Goal: Information Seeking & Learning: Learn about a topic

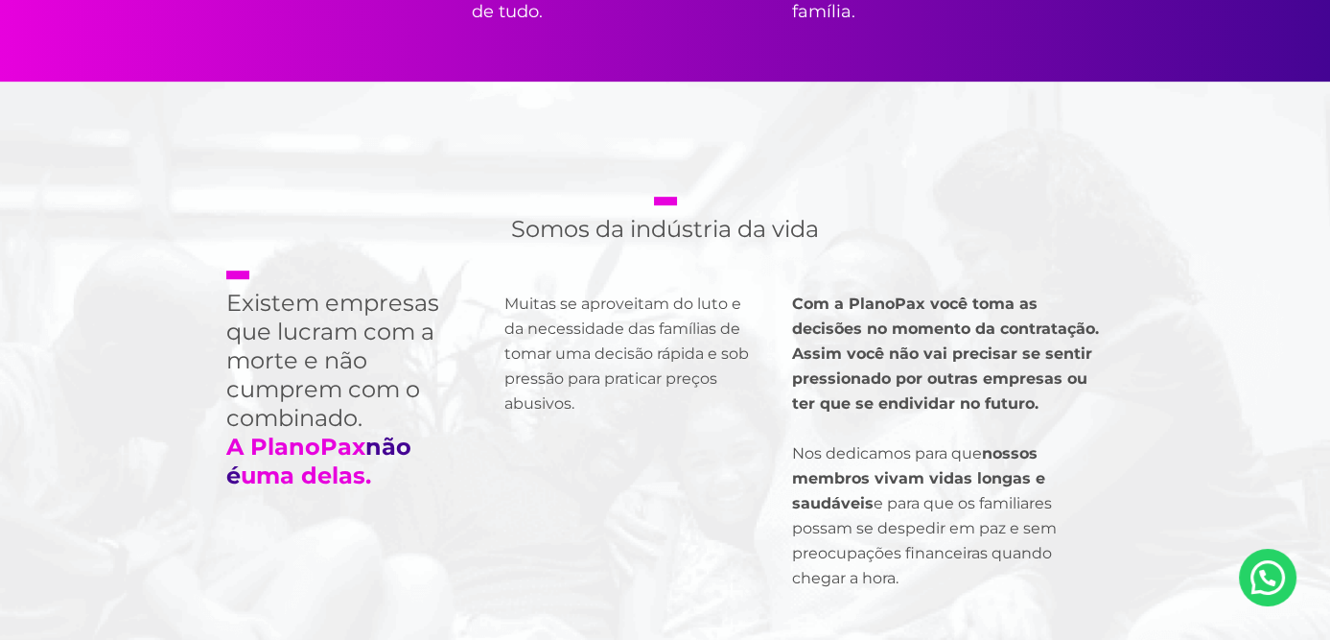
scroll to position [1343, 0]
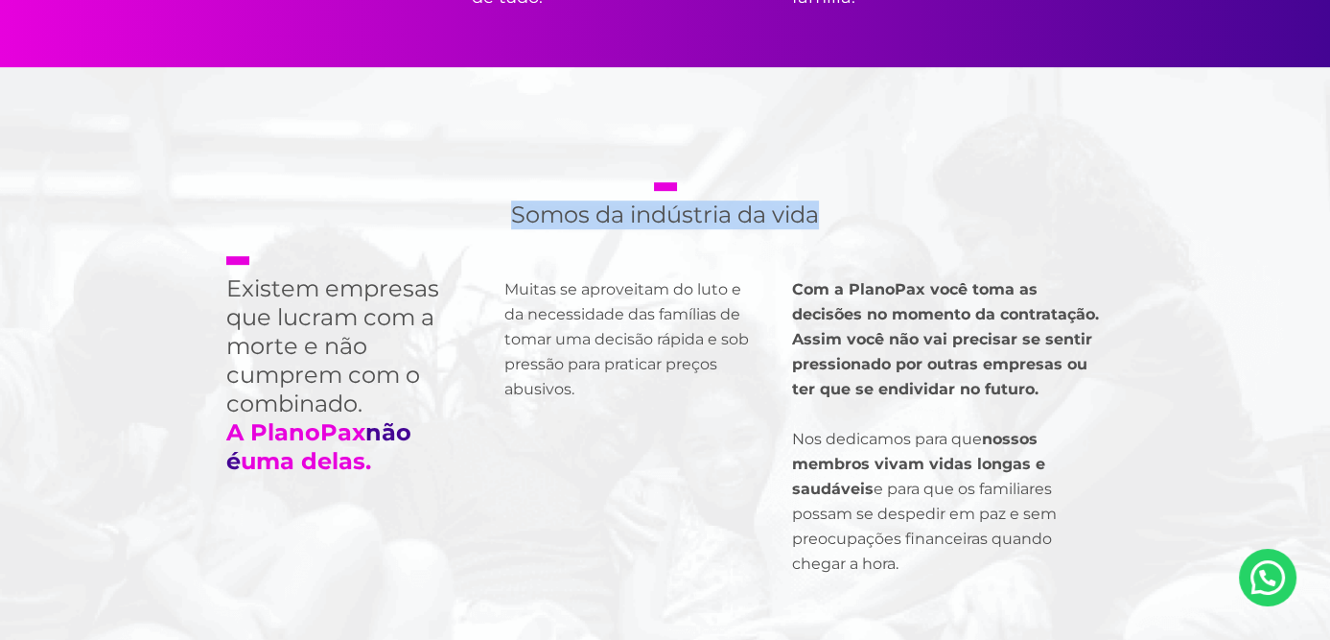
drag, startPoint x: 505, startPoint y: 313, endPoint x: 873, endPoint y: 331, distance: 367.8
click at [873, 331] on div "Somos da indústria da vida Existem empresas que lucram com a morte e não cumpre…" at bounding box center [666, 437] width 1036 height 740
copy h2 "Somos da indústria da vida"
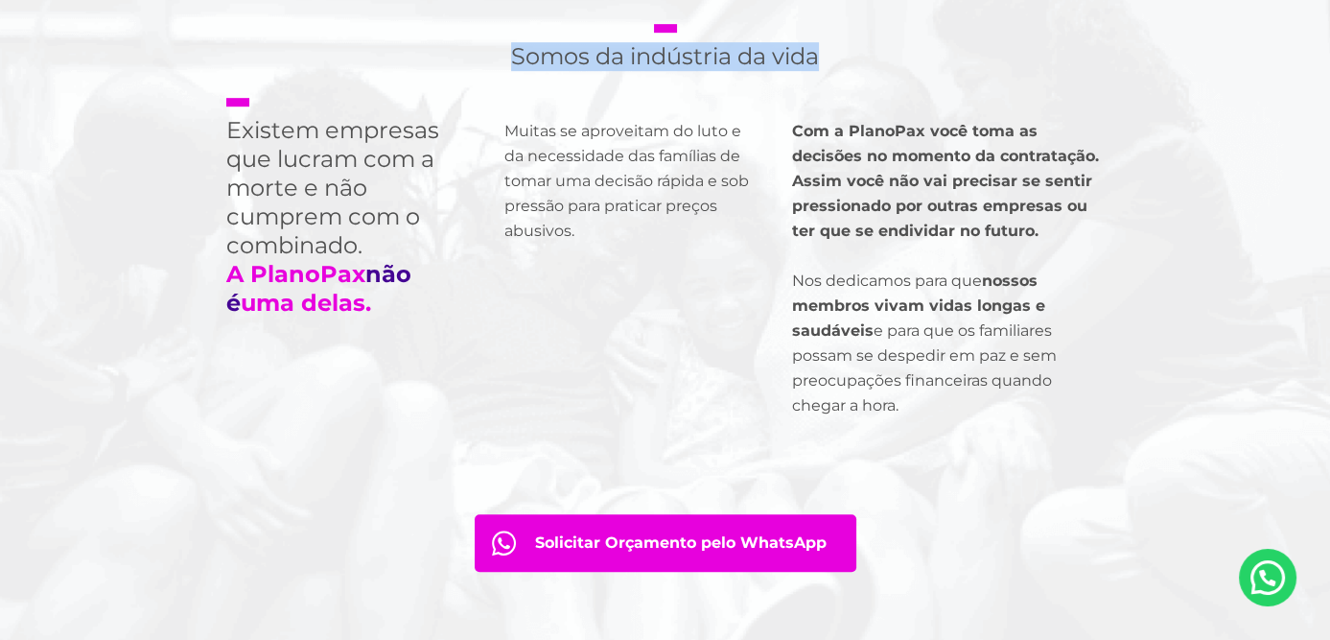
scroll to position [1535, 0]
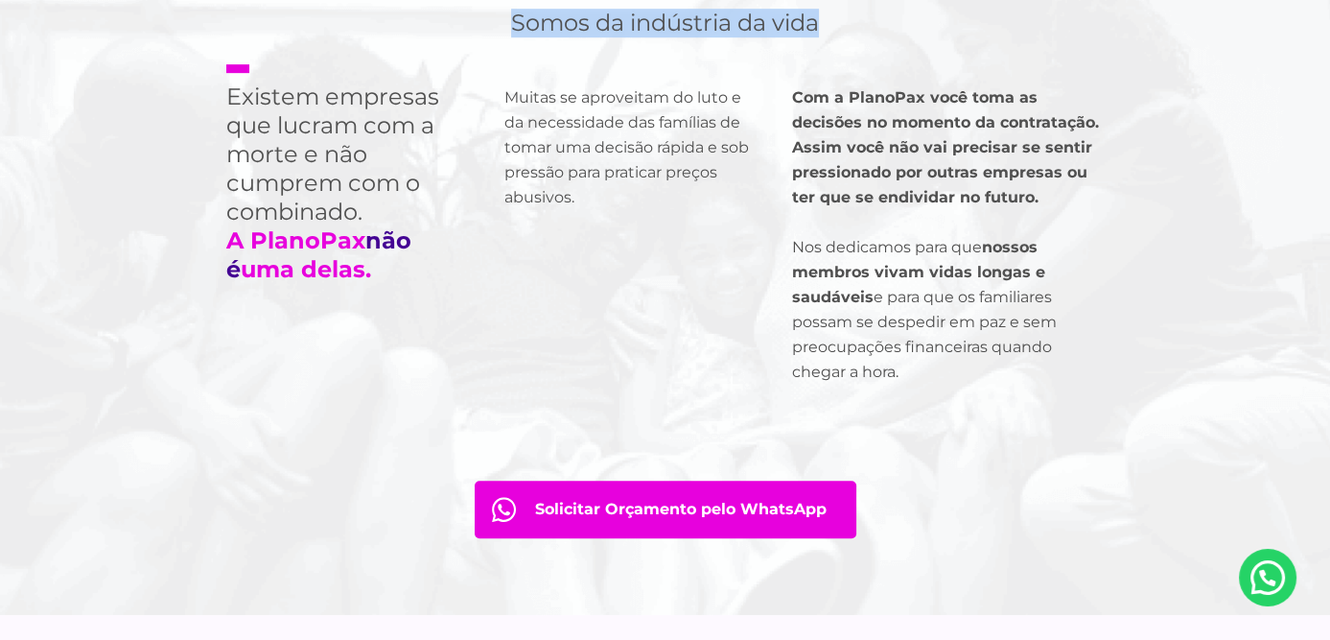
drag, startPoint x: 201, startPoint y: 191, endPoint x: 362, endPoint y: 377, distance: 245.5
click at [362, 284] on h2 "Existem empresas que lucram com a morte e não cumprem com o combinado. A PlanoP…" at bounding box center [346, 174] width 240 height 220
copy h2 "Existem empresas que lucram com a morte e não cumprem com o combinado. A PlanoP…"
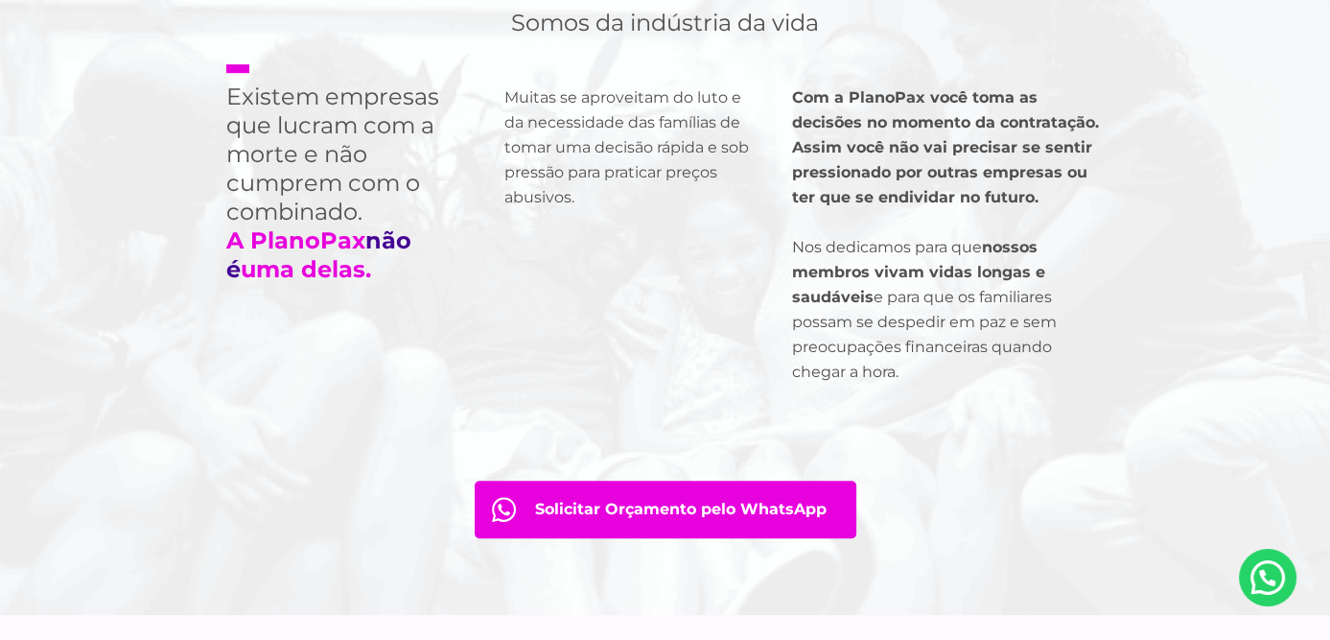
click at [505, 193] on p "Muitas se aproveitam do luto e da necessidade das famílias de tomar uma decisão…" at bounding box center [629, 147] width 249 height 125
drag, startPoint x: 495, startPoint y: 193, endPoint x: 640, endPoint y: 305, distance: 183.2
click at [640, 210] on p "Muitas se aproveitam do luto e da necessidade das famílias de tomar uma decisão…" at bounding box center [629, 147] width 249 height 125
copy p "Muitas se aproveitam do luto e da necessidade das famílias de tomar uma decisão…"
drag, startPoint x: 804, startPoint y: 198, endPoint x: 1093, endPoint y: 303, distance: 307.4
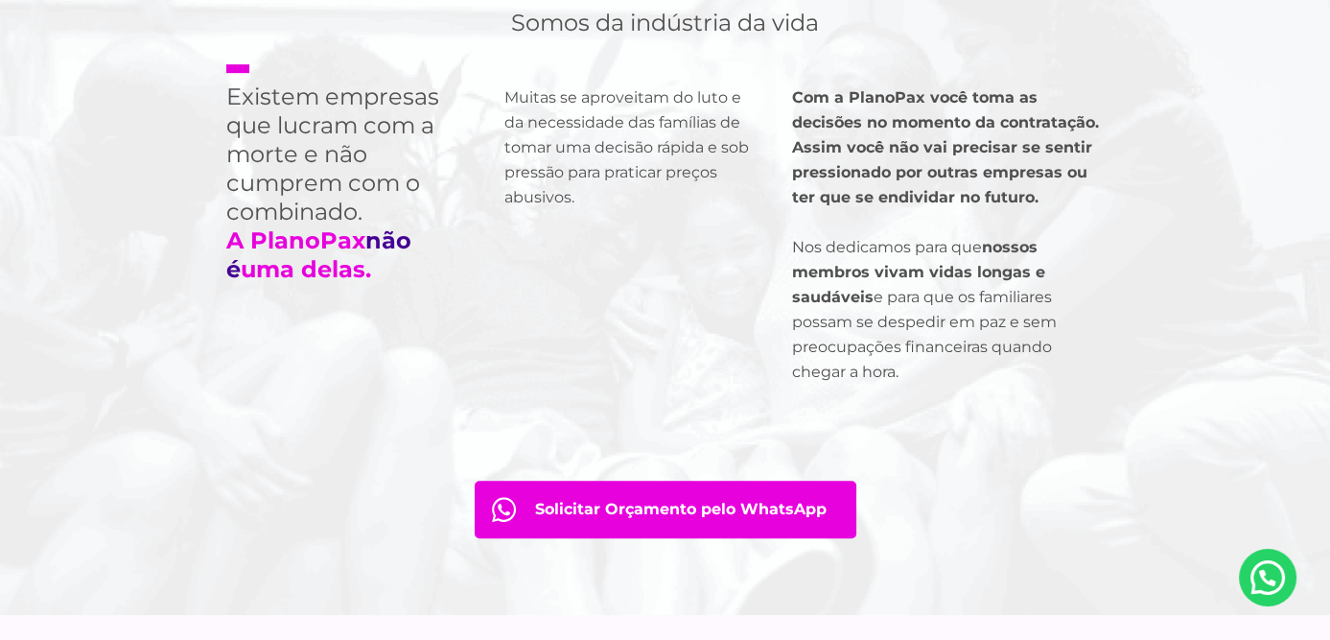
click at [1093, 303] on p "Com a PlanoPax você toma as decisões no momento da contratação. Assim você não …" at bounding box center [948, 234] width 312 height 299
copy strong "Com a PlanoPax você toma as decisões no momento da contratação. Assim você não …"
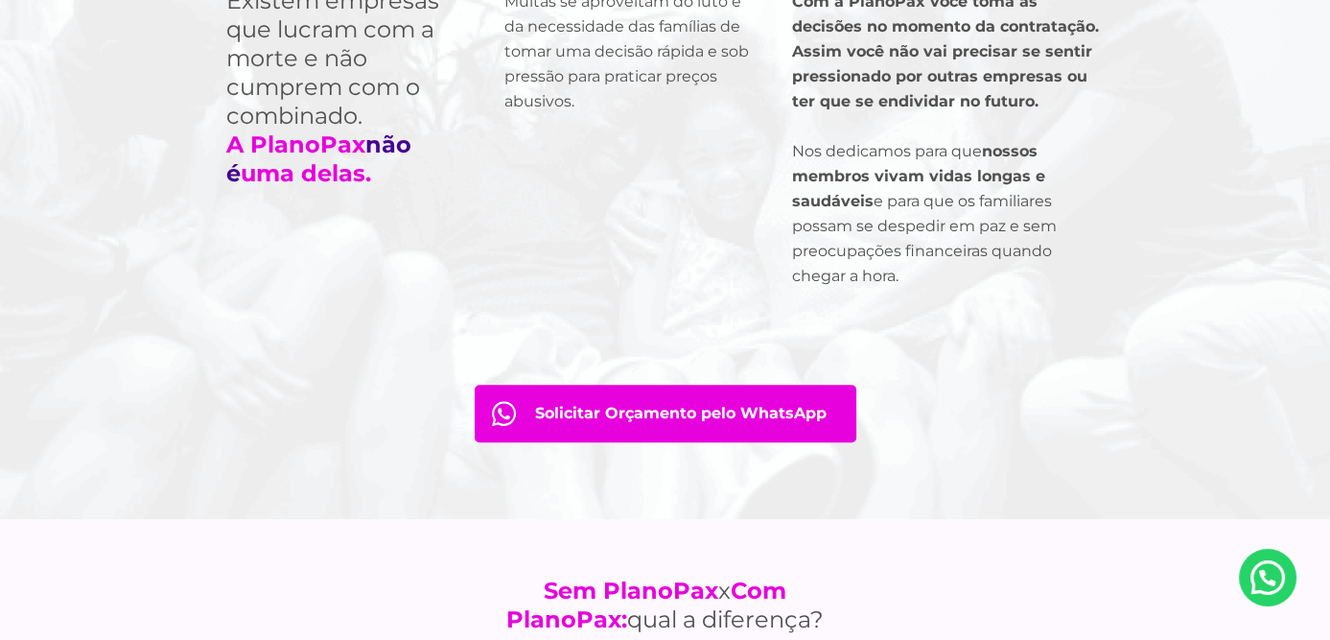
drag, startPoint x: 800, startPoint y: 258, endPoint x: 959, endPoint y: 392, distance: 208.3
click at [959, 289] on p "Com a PlanoPax você toma as decisões no momento da contratação. Assim você não …" at bounding box center [948, 138] width 312 height 299
drag, startPoint x: 898, startPoint y: 335, endPoint x: 901, endPoint y: 315, distance: 20.3
copy p "Nos dedicamos para que nossos membros vivam vidas longas e saudáveis e para que…"
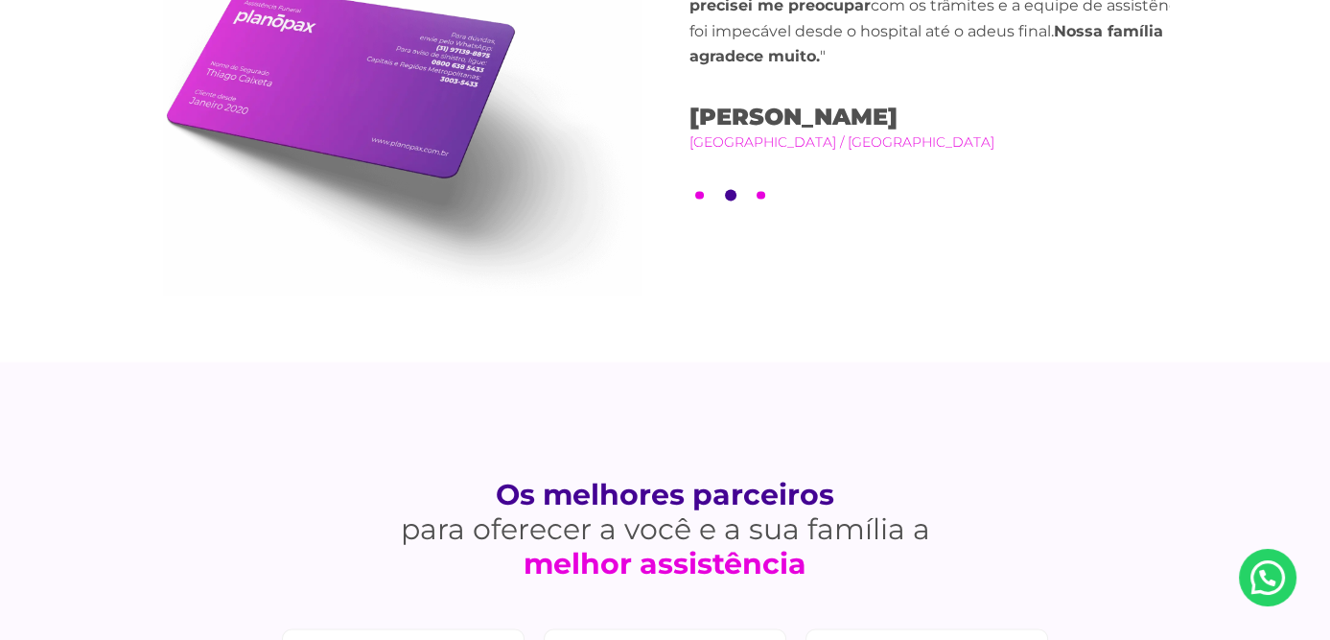
scroll to position [4796, 0]
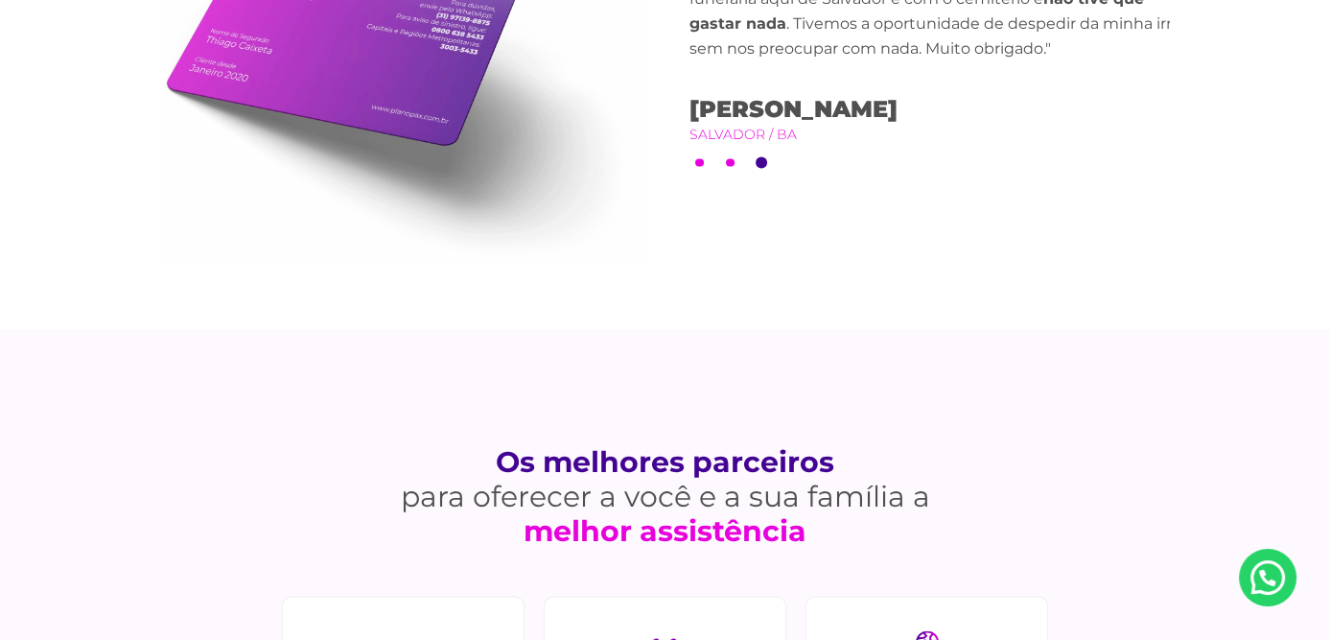
click at [703, 168] on button "1" at bounding box center [699, 163] width 9 height 9
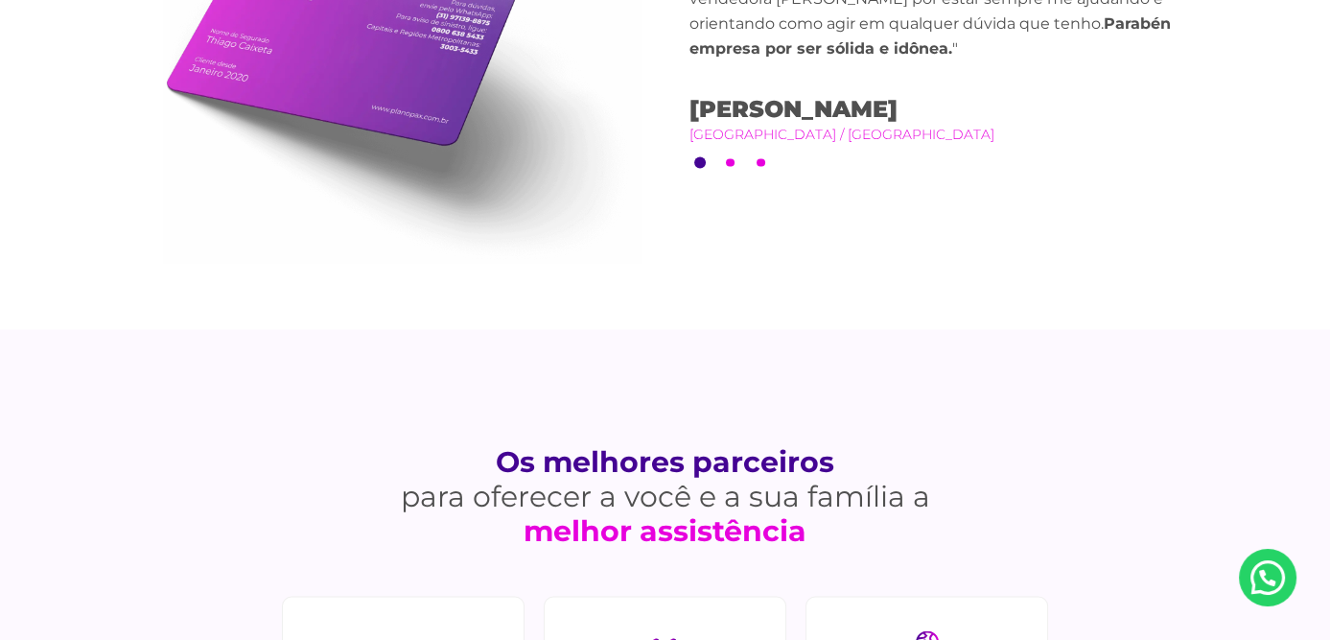
drag, startPoint x: 687, startPoint y: 214, endPoint x: 837, endPoint y: 287, distance: 167.3
click at [837, 287] on div "O que nossos membros dizem sobre nós Previous "Minha irmã faleceu. Acionei a as…" at bounding box center [666, 42] width 1036 height 575
click at [688, 211] on div "O que nossos membros dizem sobre nós Previous "Minha irmã faleceu. Acionei a as…" at bounding box center [666, 42] width 1036 height 575
drag, startPoint x: 690, startPoint y: 209, endPoint x: 687, endPoint y: 246, distance: 36.6
click at [687, 246] on div "O que nossos membros dizem sobre nós Previous "Minha irmã faleceu. Acionei a as…" at bounding box center [666, 42] width 1036 height 575
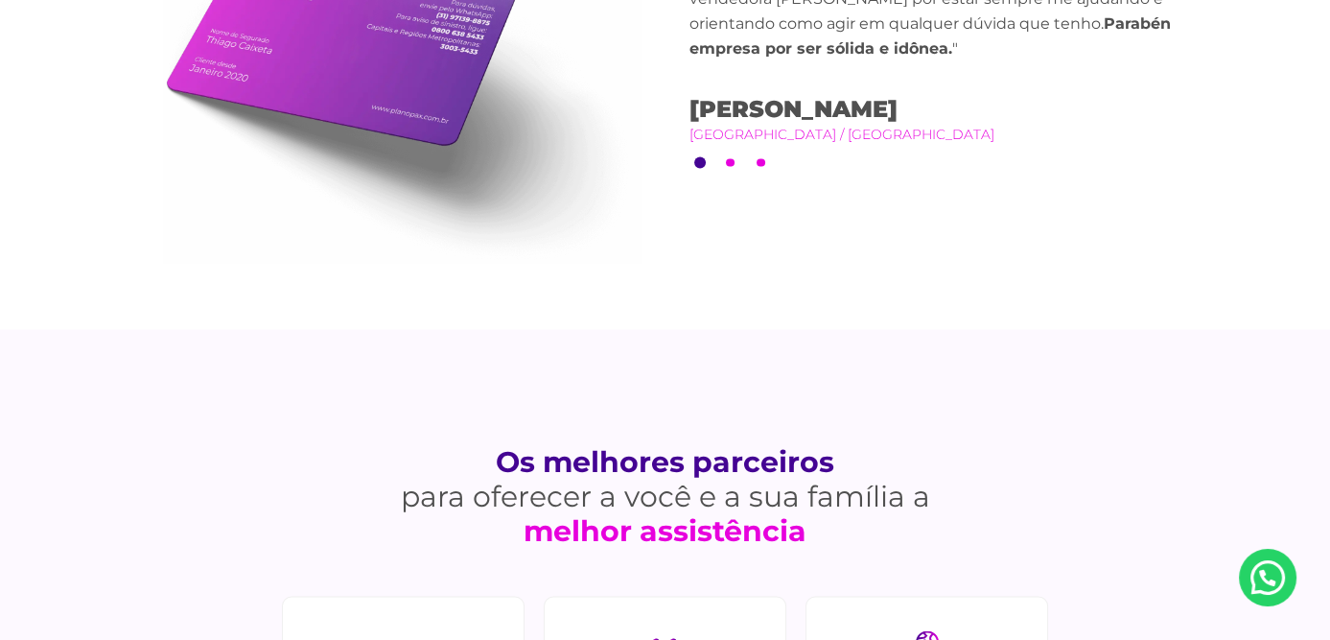
drag, startPoint x: 687, startPoint y: 246, endPoint x: 971, endPoint y: 255, distance: 284.1
click at [975, 255] on div "O que nossos membros dizem sobre nós Previous "Minha irmã faleceu. Acionei a as…" at bounding box center [666, 42] width 1036 height 575
drag, startPoint x: 695, startPoint y: 210, endPoint x: 873, endPoint y: 351, distance: 226.6
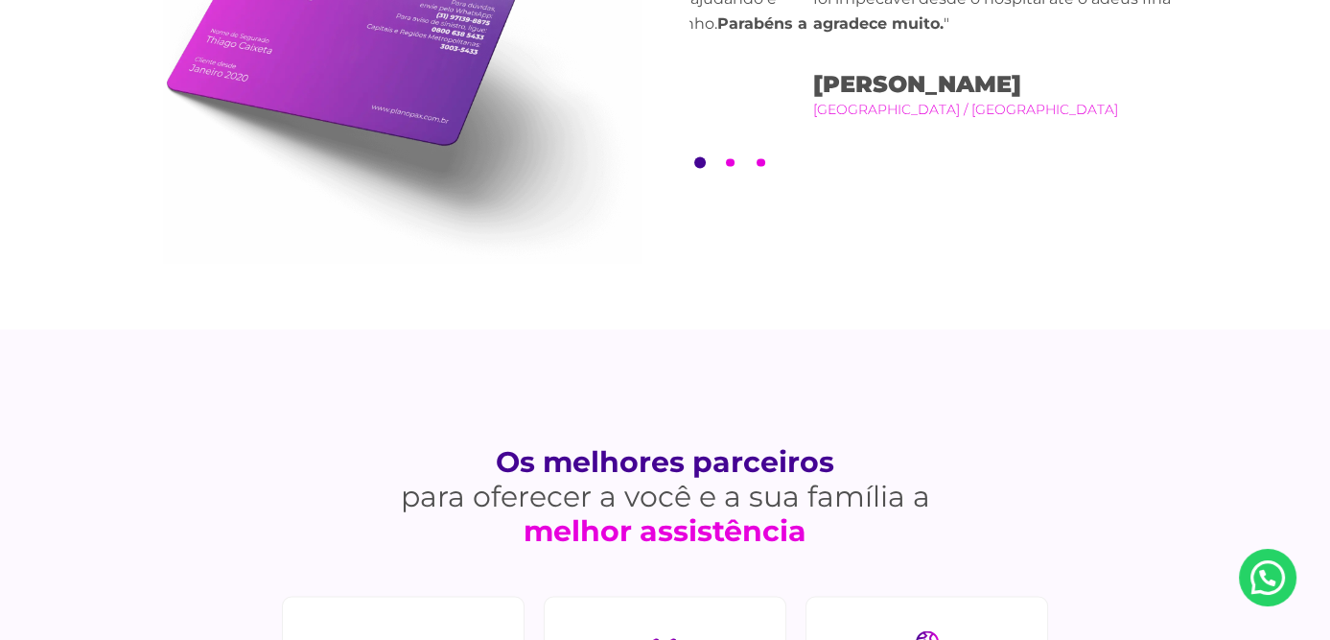
drag, startPoint x: 1107, startPoint y: 318, endPoint x: 595, endPoint y: 315, distance: 512.2
click at [594, 320] on div "O que nossos membros dizem sobre nós Previous "Minha irmã faleceu. Acionei a as…" at bounding box center [666, 42] width 1036 height 575
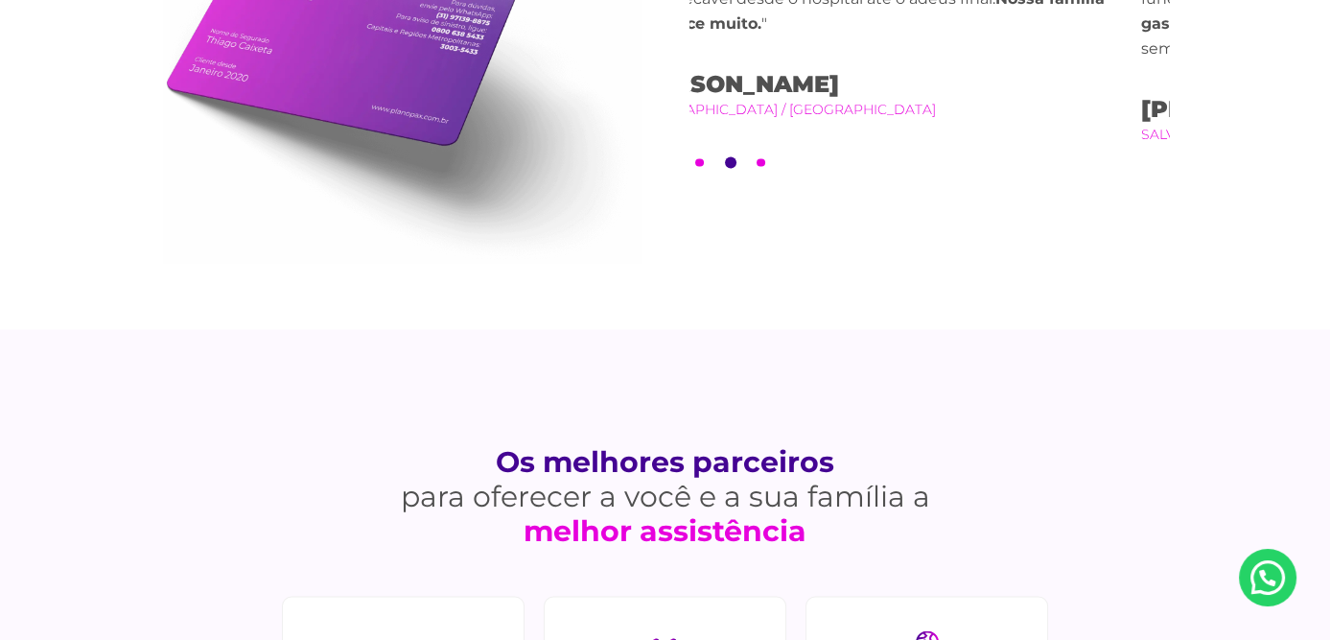
drag, startPoint x: 1066, startPoint y: 284, endPoint x: 690, endPoint y: 292, distance: 376.1
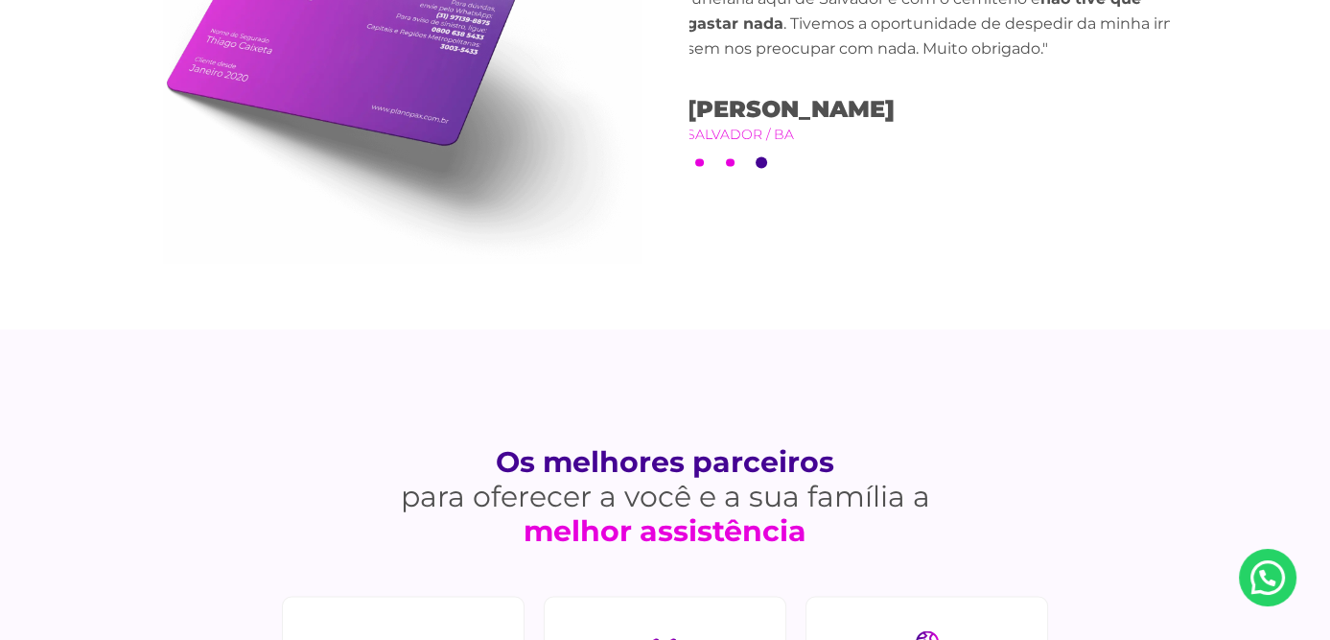
drag, startPoint x: 1055, startPoint y: 285, endPoint x: 673, endPoint y: 297, distance: 382.0
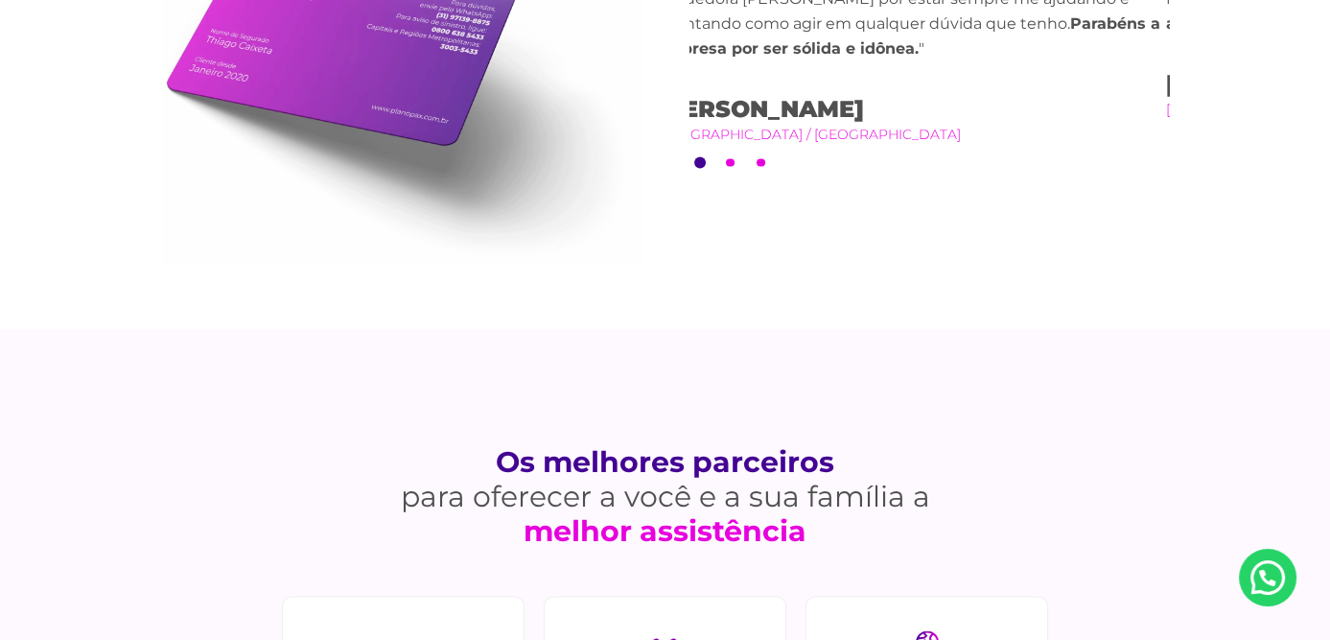
drag, startPoint x: 963, startPoint y: 293, endPoint x: 693, endPoint y: 300, distance: 270.6
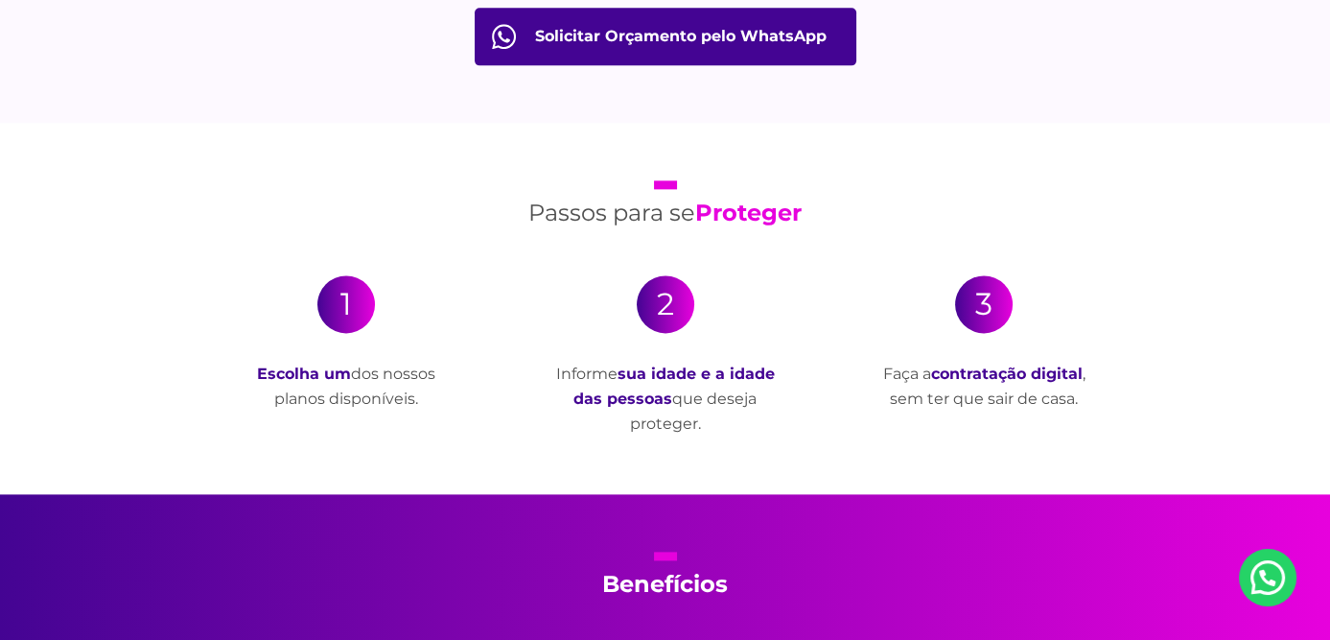
scroll to position [3453, 0]
